Goal: Task Accomplishment & Management: Use online tool/utility

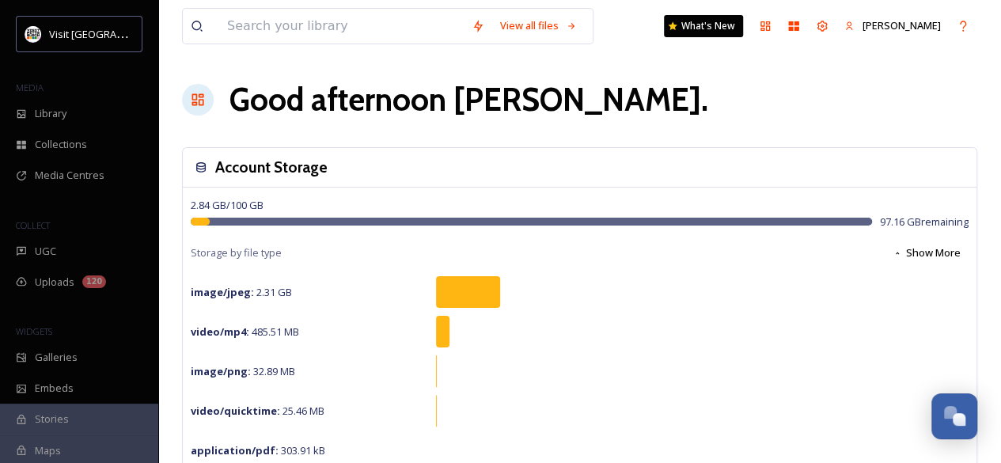
scroll to position [143, 0]
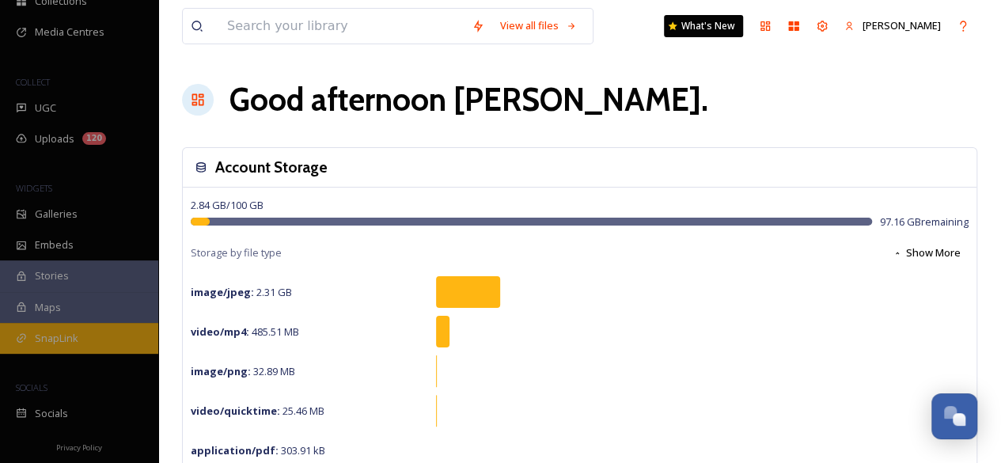
click at [74, 335] on span "SnapLink" at bounding box center [57, 338] width 44 height 15
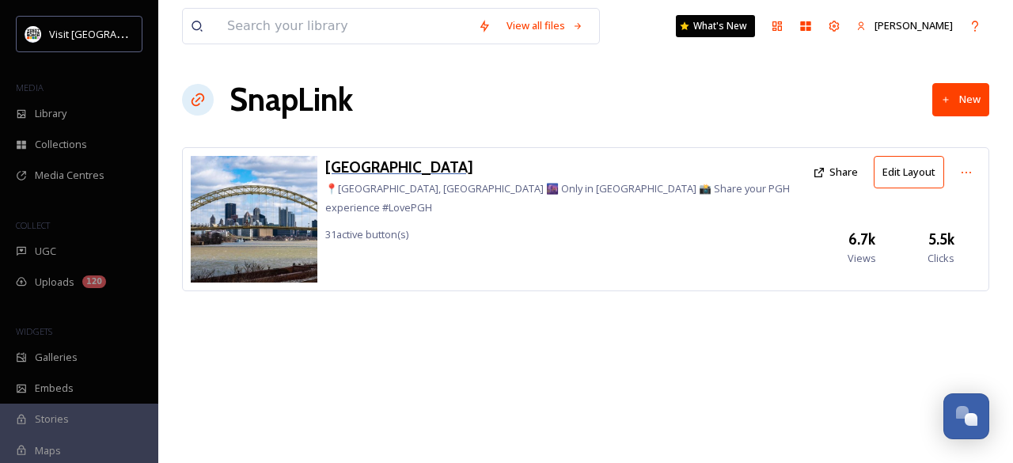
click at [381, 169] on h3 "[GEOGRAPHIC_DATA]" at bounding box center [565, 167] width 480 height 23
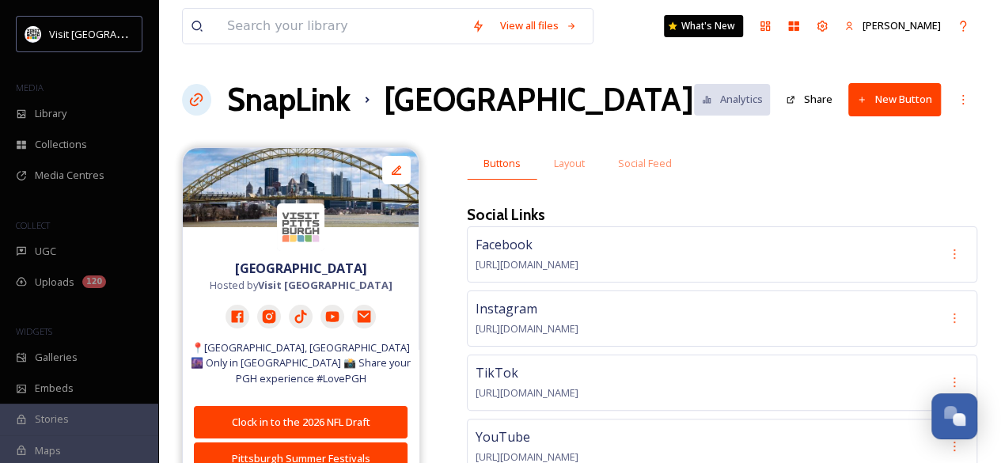
click at [878, 101] on button "New Button" at bounding box center [894, 99] width 93 height 32
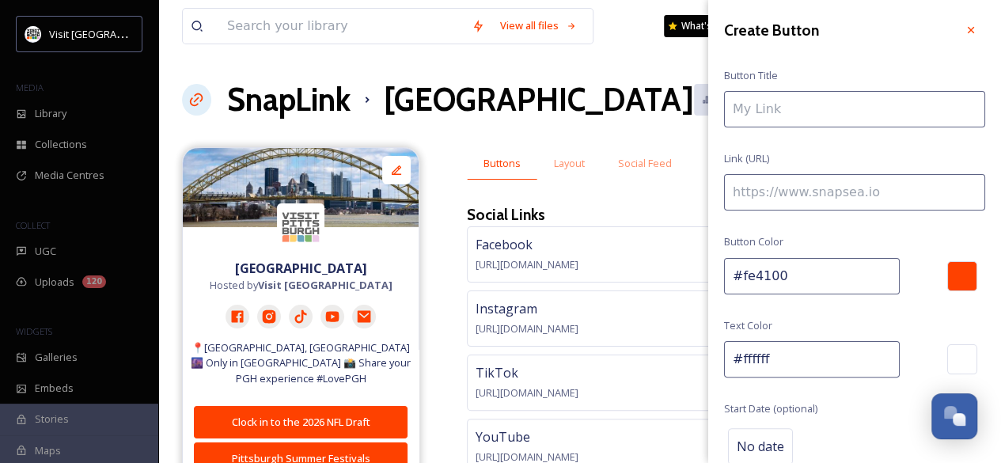
click at [771, 111] on input at bounding box center [854, 109] width 261 height 36
type input "[DATE] Events"
click at [809, 190] on input at bounding box center [854, 192] width 261 height 36
paste input "[URL][DOMAIN_NAME]"
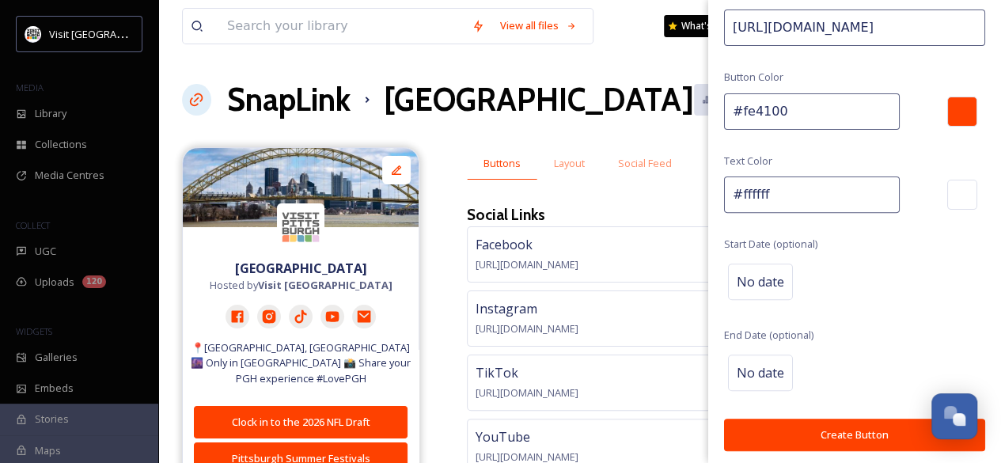
scroll to position [165, 0]
type input "[URL][DOMAIN_NAME]"
click at [769, 274] on span "No date" at bounding box center [760, 281] width 47 height 19
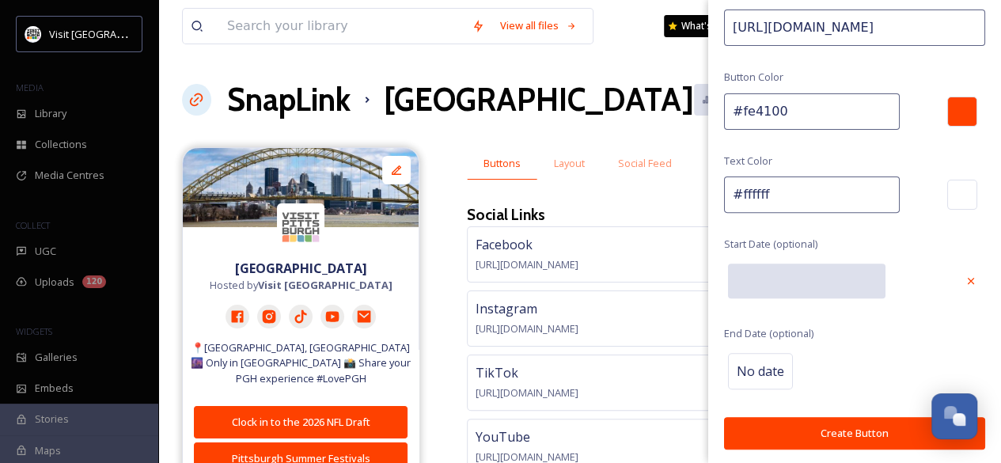
scroll to position [164, 0]
click at [769, 274] on input "text" at bounding box center [806, 281] width 157 height 35
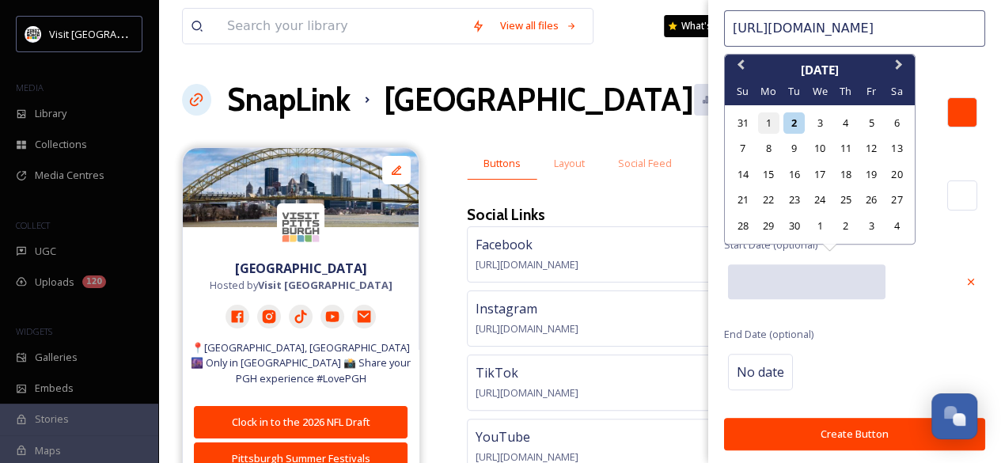
click at [772, 123] on div "1" at bounding box center [768, 122] width 21 height 21
type input "[DATE]"
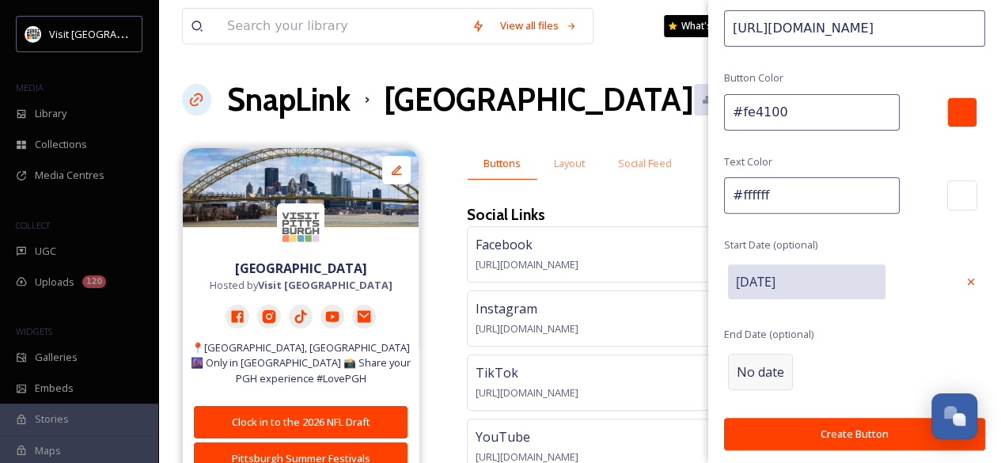
click at [763, 362] on span "No date" at bounding box center [760, 371] width 47 height 19
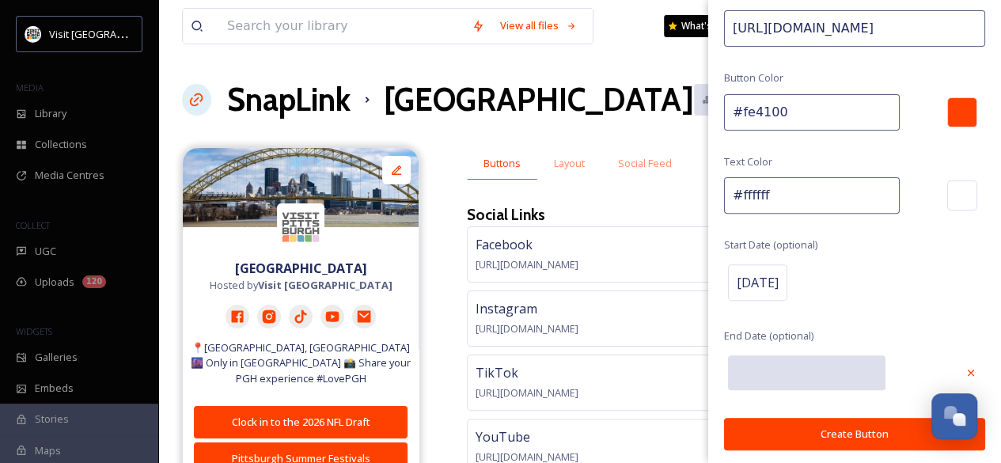
click at [763, 362] on input "text" at bounding box center [806, 372] width 157 height 35
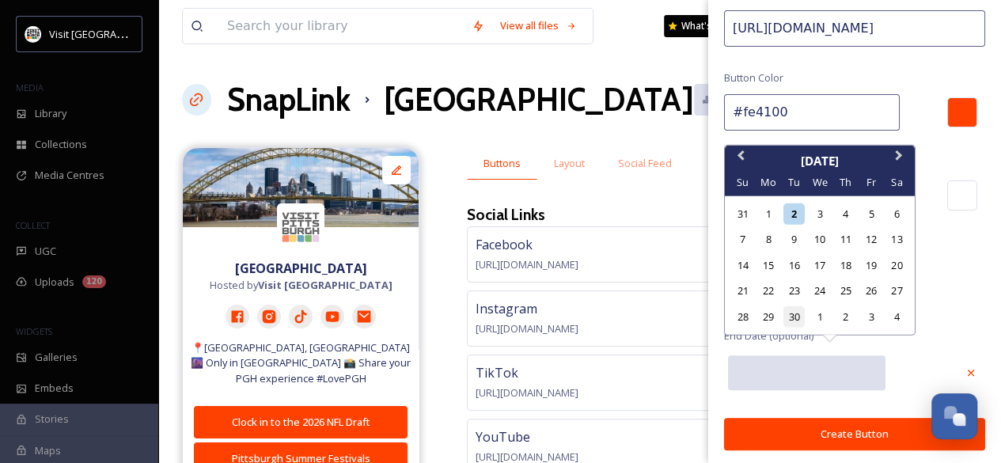
click at [797, 319] on div "30" at bounding box center [793, 315] width 21 height 21
type input "[DATE]"
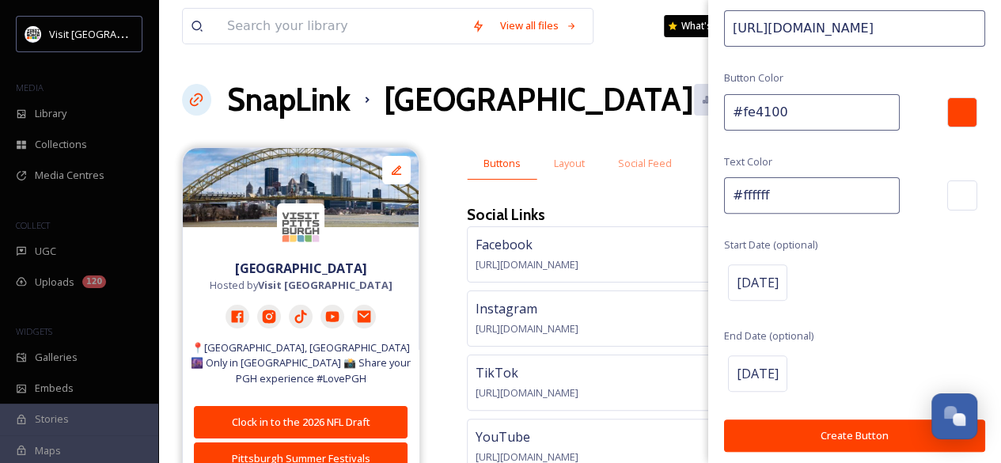
click at [840, 433] on button "Create Button" at bounding box center [854, 435] width 261 height 32
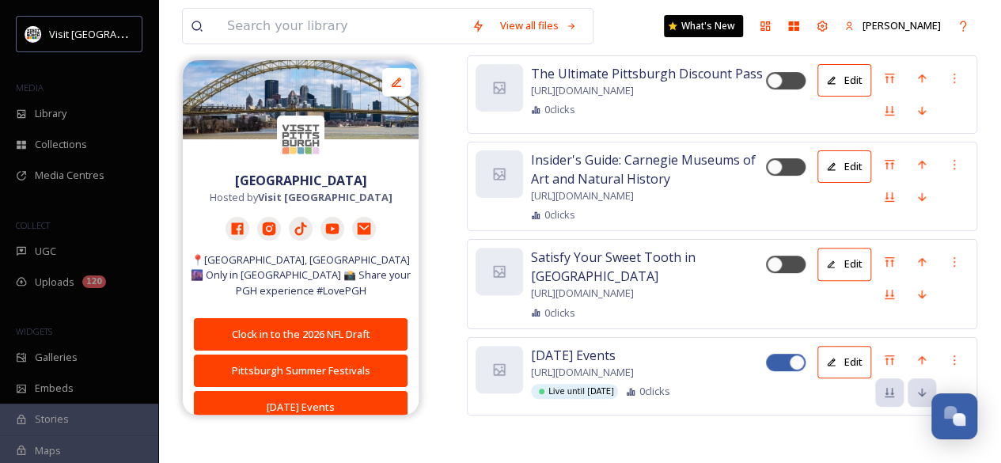
scroll to position [6577, 0]
click at [886, 356] on icon at bounding box center [889, 359] width 9 height 9
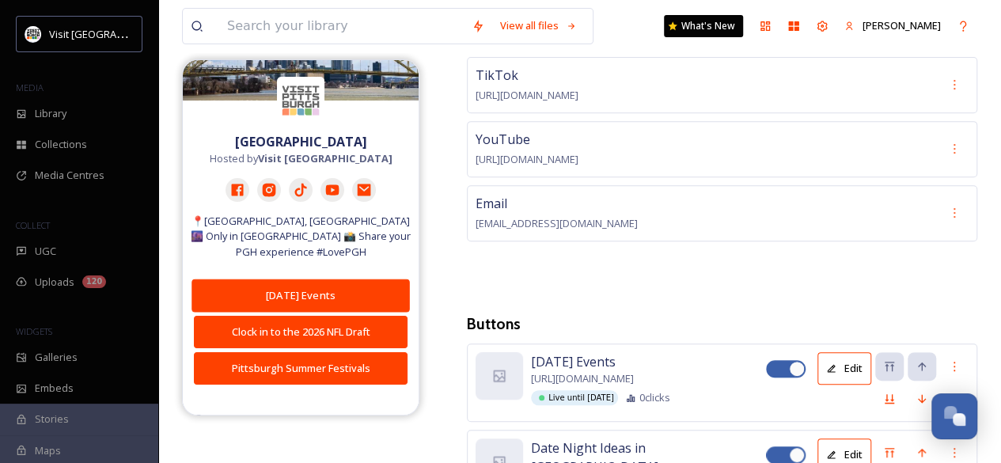
scroll to position [41, 0]
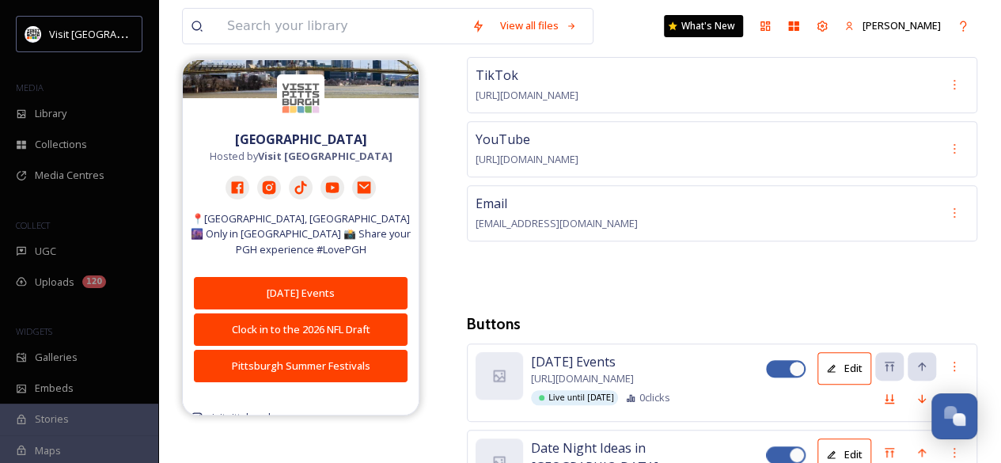
click at [841, 363] on button "Edit" at bounding box center [845, 368] width 54 height 32
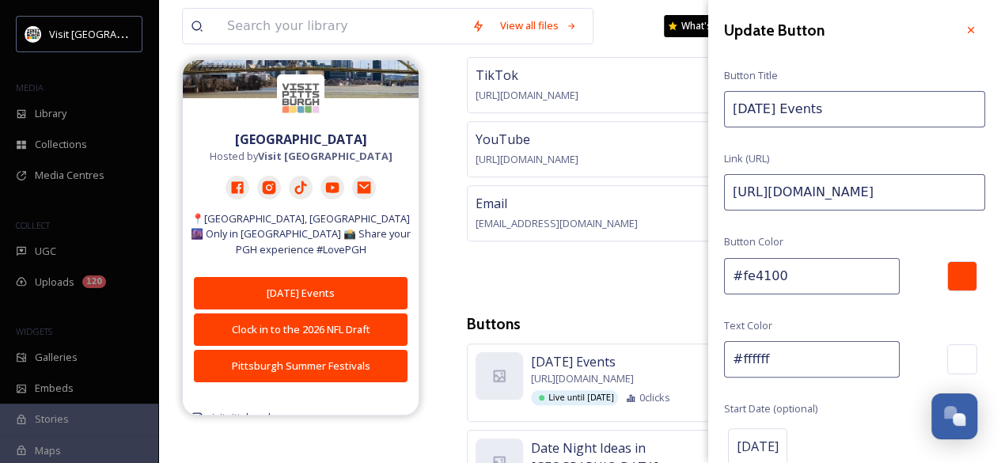
click at [825, 111] on input "[DATE] Events" at bounding box center [854, 109] width 261 height 36
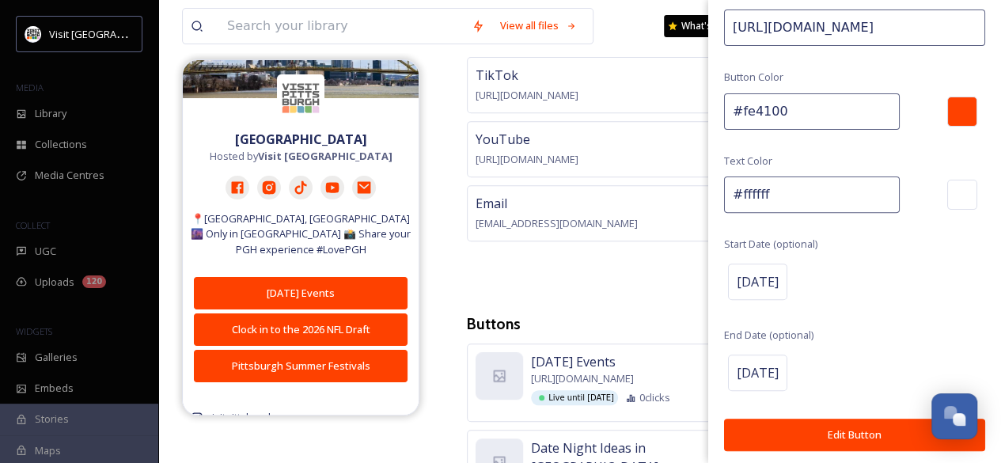
type input "[DATE] Events"
click at [839, 423] on button "Edit Button" at bounding box center [854, 435] width 261 height 32
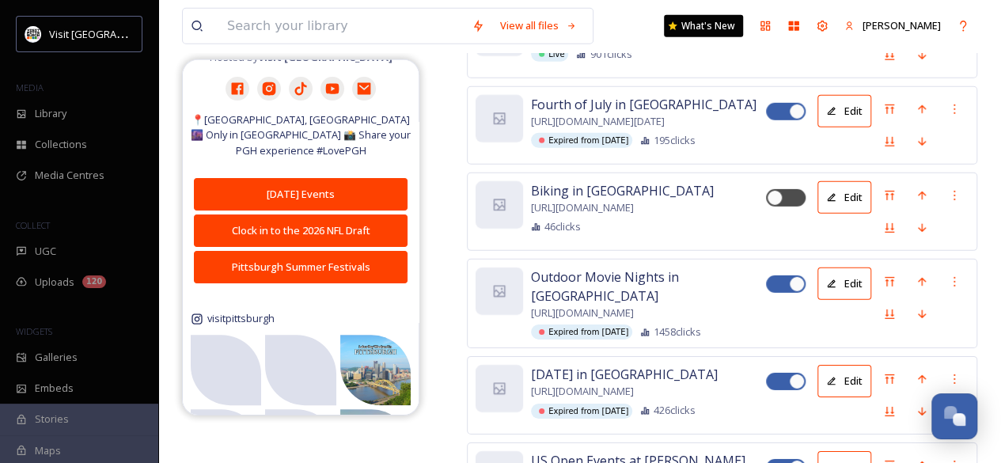
scroll to position [2316, 0]
click at [795, 32] on div at bounding box center [797, 24] width 16 height 16
checkbox input "false"
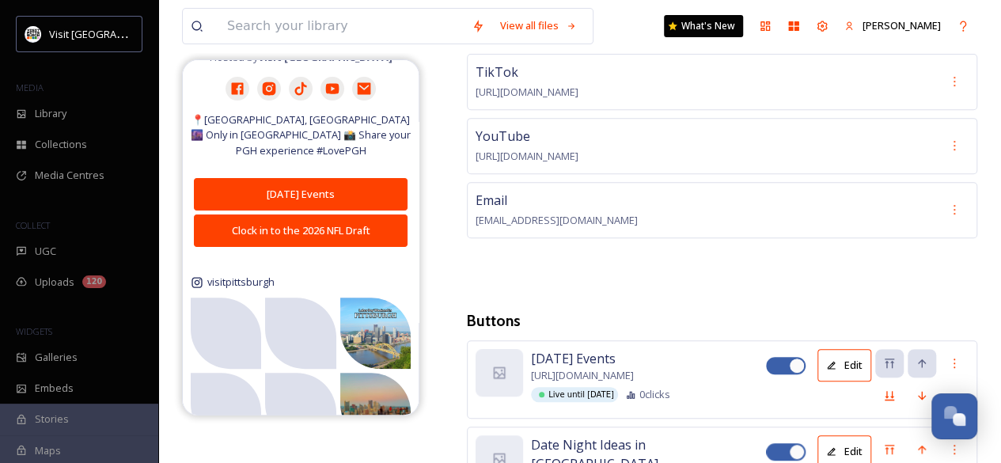
scroll to position [301, 0]
